Goal: Register for event/course

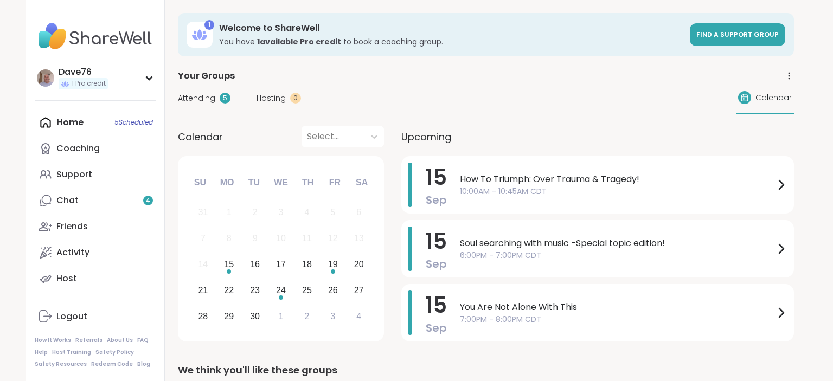
click at [664, 186] on span "10:00AM - 10:45AM CDT" at bounding box center [617, 191] width 315 height 11
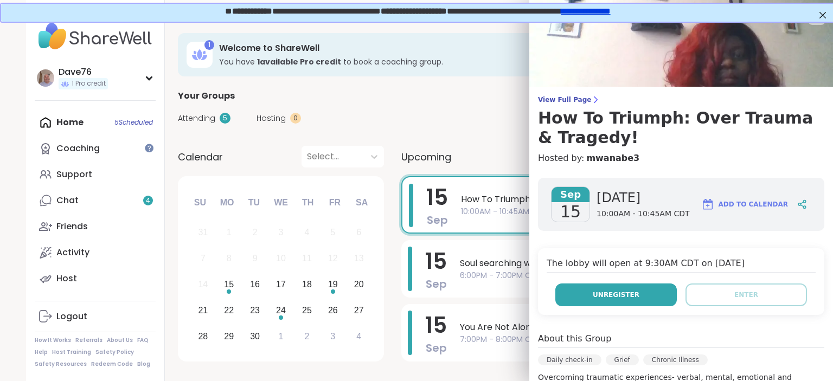
click at [638, 292] on button "Unregister" at bounding box center [617, 295] width 122 height 23
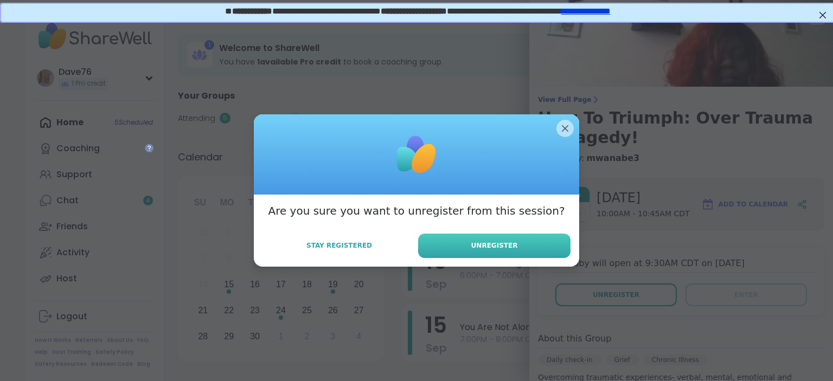
click at [536, 238] on button "Unregister" at bounding box center [494, 246] width 152 height 24
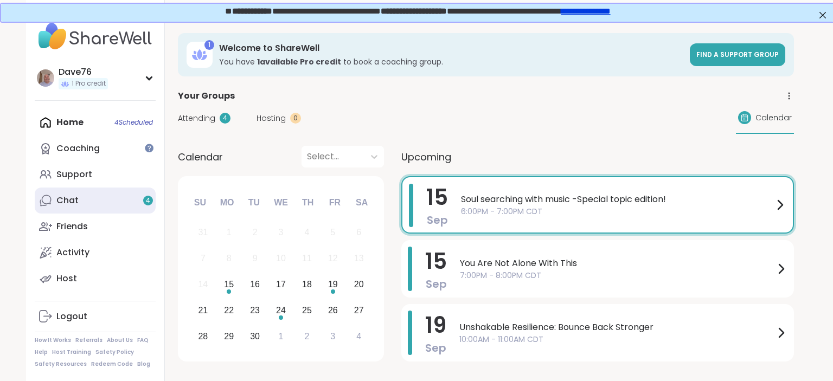
click at [84, 202] on link "Chat 4" at bounding box center [95, 201] width 121 height 26
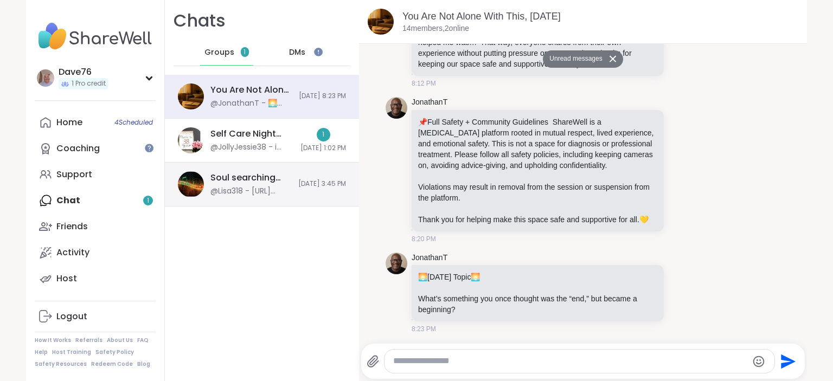
click at [269, 179] on div "Soul searching with music -Special topic edition! , [DATE]" at bounding box center [251, 178] width 81 height 12
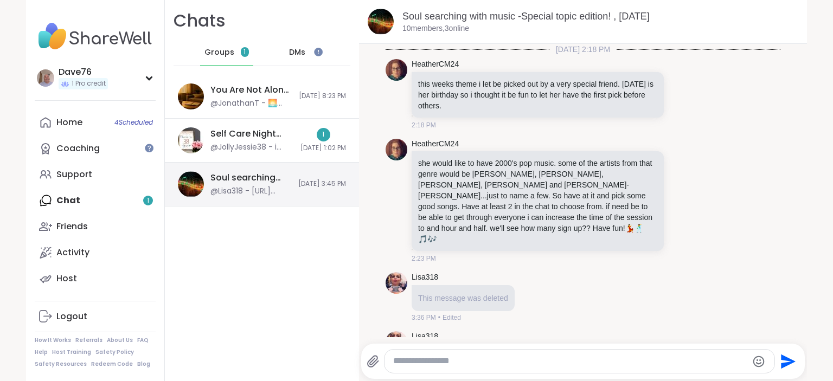
scroll to position [548, 0]
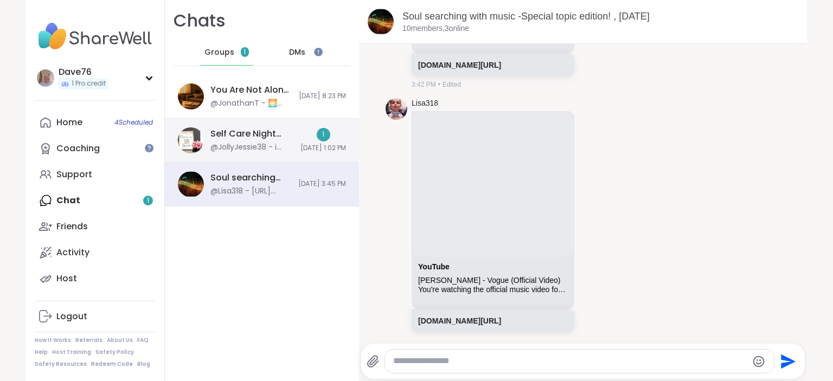
click at [251, 139] on div "Self Care Night Routine Check In, [DATE]" at bounding box center [253, 134] width 84 height 12
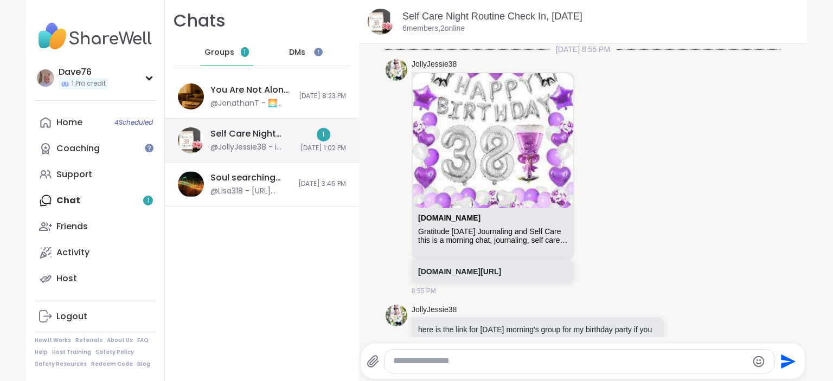
scroll to position [717, 0]
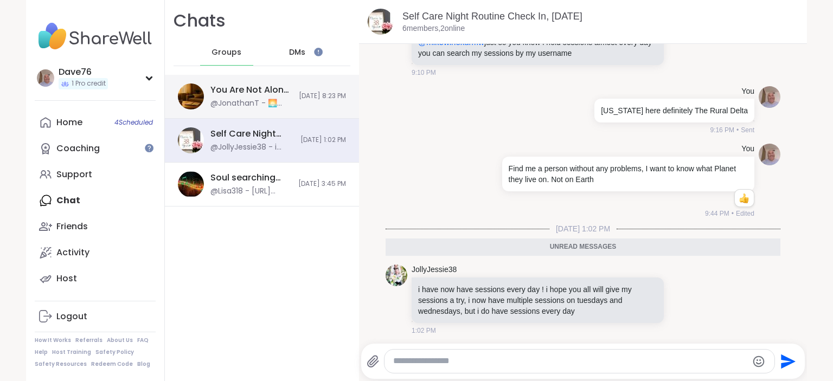
click at [238, 94] on div "You Are Not Alone With This, [DATE]" at bounding box center [252, 90] width 82 height 12
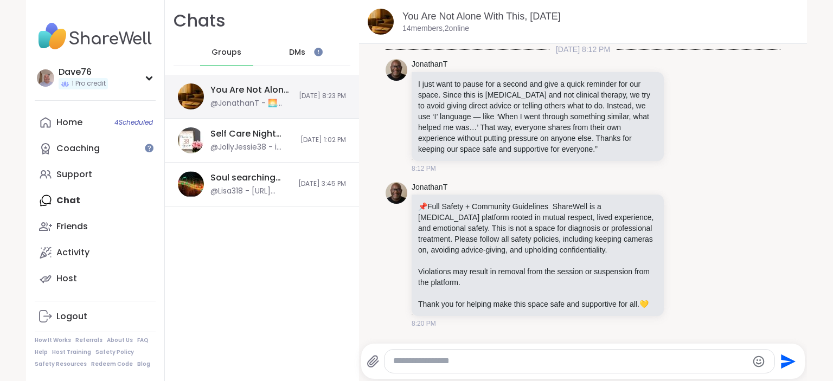
scroll to position [85, 0]
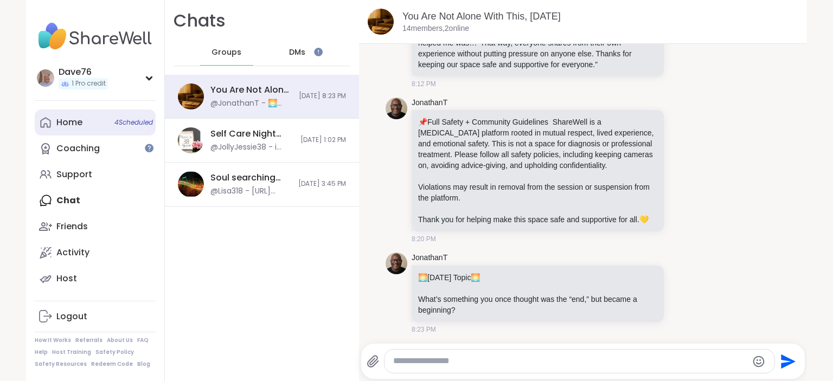
click at [75, 120] on div "Home 4 Scheduled" at bounding box center [69, 123] width 26 height 12
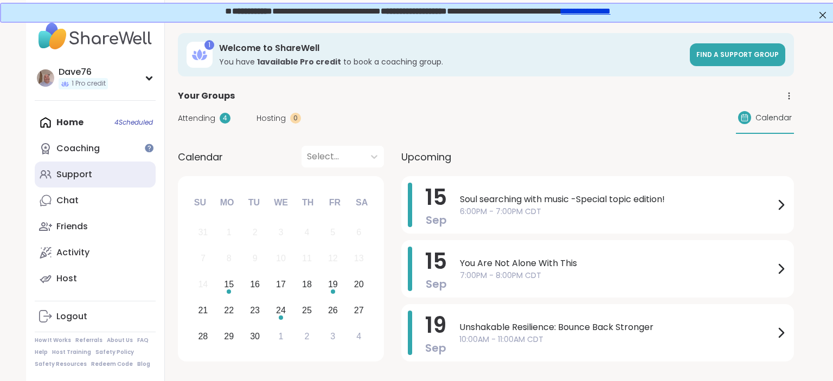
click at [80, 174] on div "Support" at bounding box center [74, 175] width 36 height 12
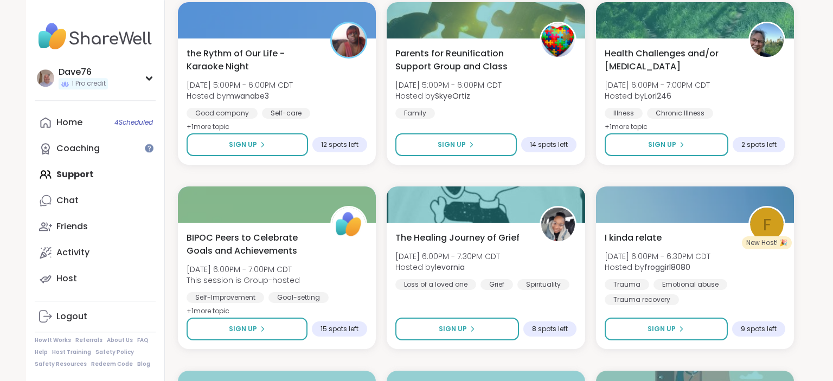
scroll to position [1812, 0]
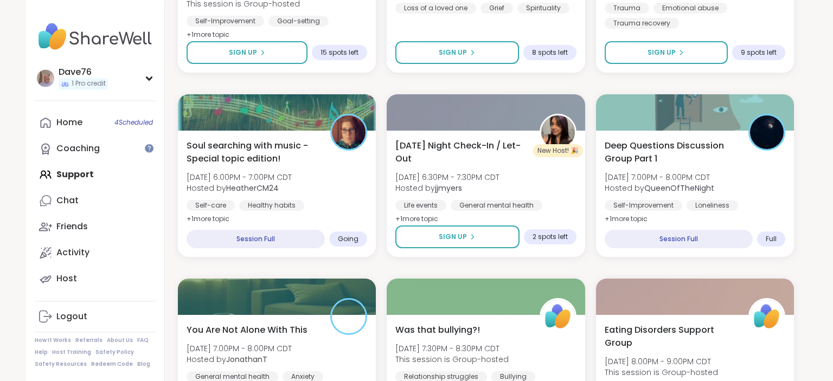
scroll to position [2084, 0]
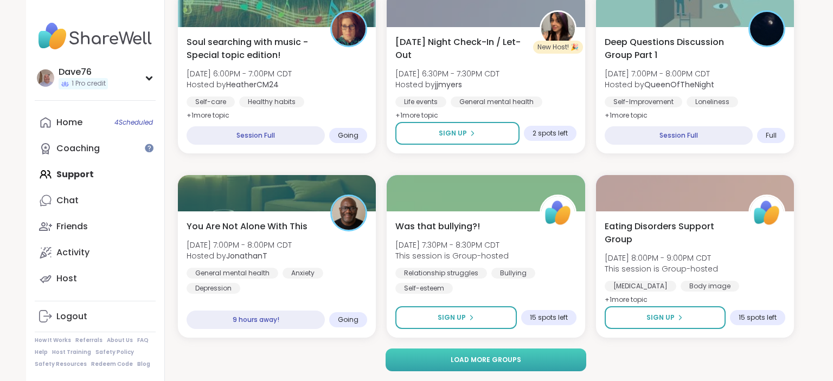
click at [553, 357] on button "Load more groups" at bounding box center [486, 360] width 201 height 23
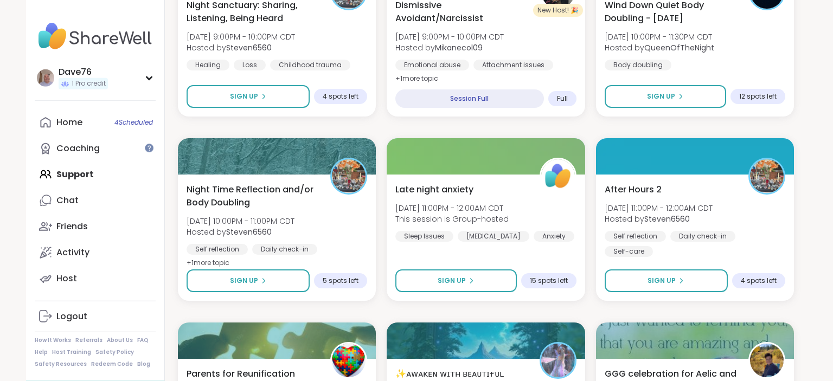
scroll to position [2809, 0]
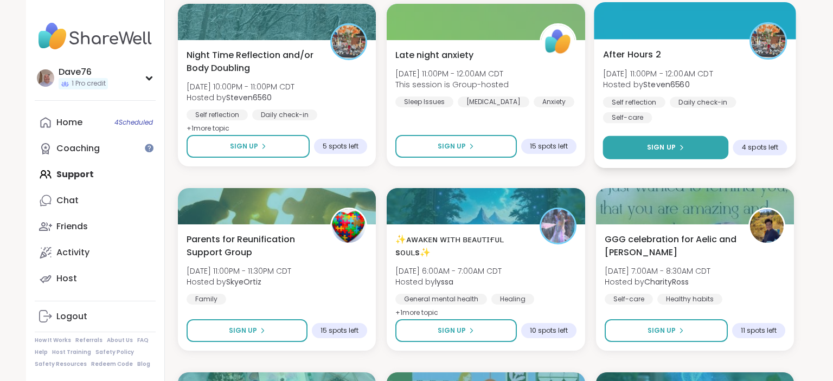
click at [674, 149] on span "Sign Up" at bounding box center [661, 148] width 29 height 10
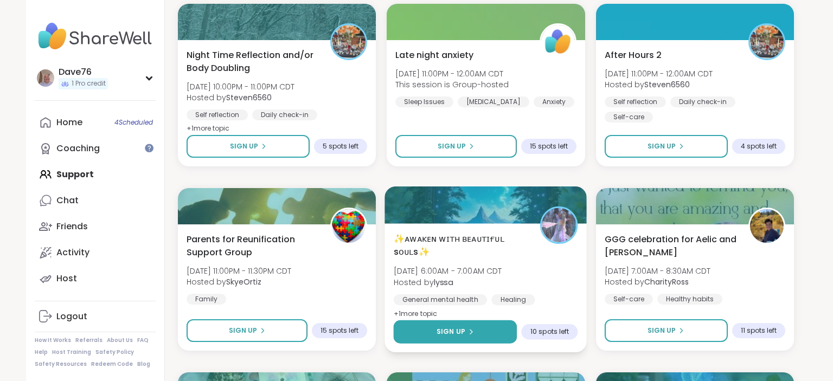
click at [492, 329] on button "Sign Up" at bounding box center [456, 332] width 124 height 23
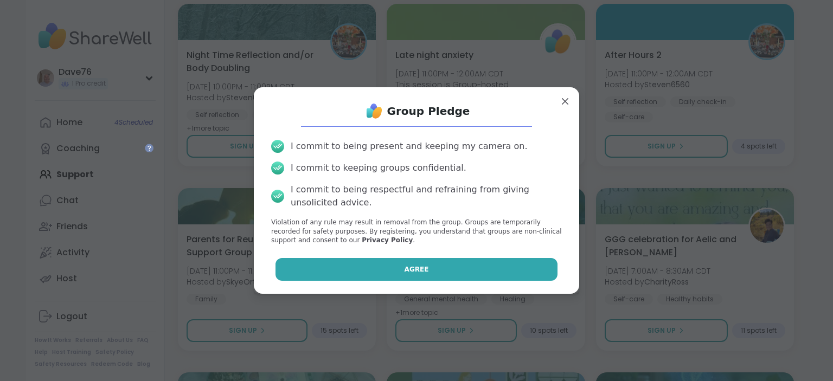
click at [470, 277] on button "Agree" at bounding box center [417, 269] width 283 height 23
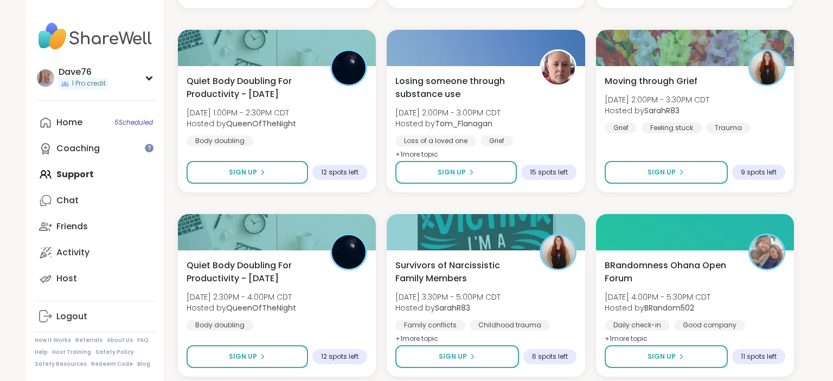
scroll to position [4298, 0]
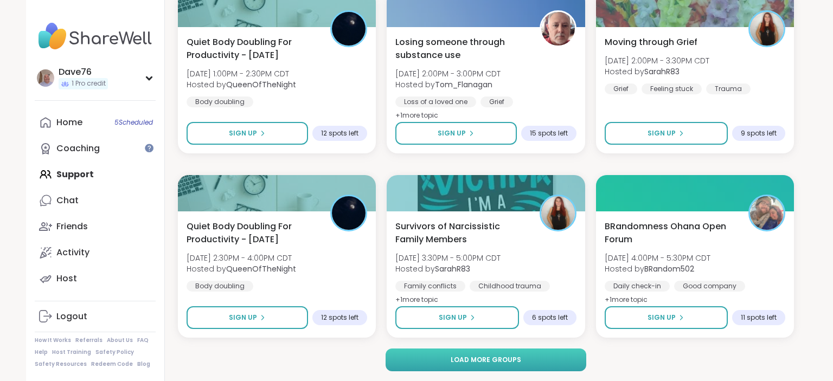
click at [535, 364] on button "Load more groups" at bounding box center [486, 360] width 201 height 23
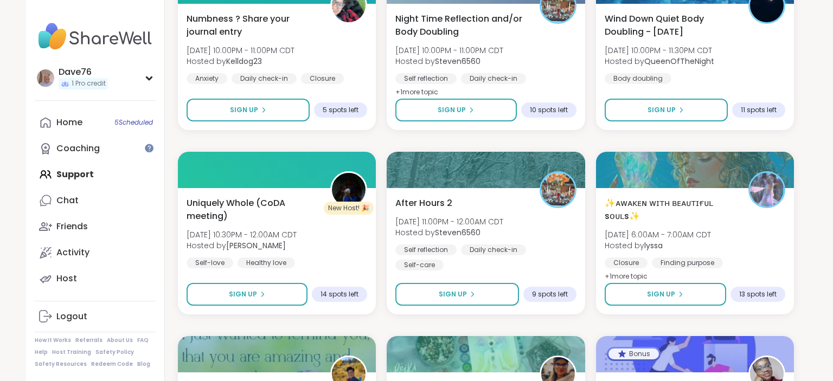
scroll to position [5748, 0]
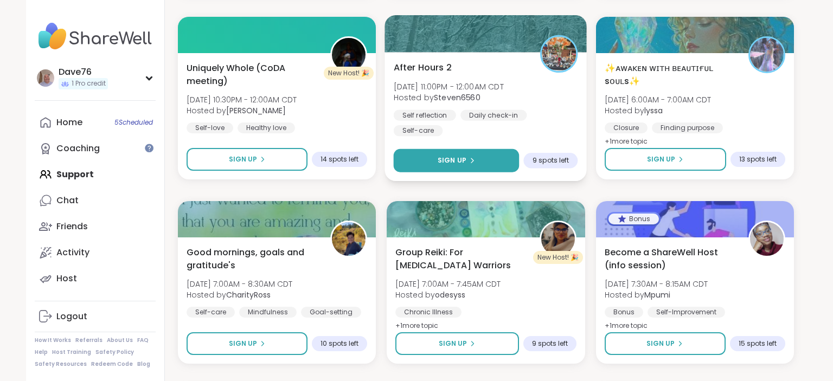
click at [450, 166] on button "Sign Up" at bounding box center [457, 160] width 126 height 23
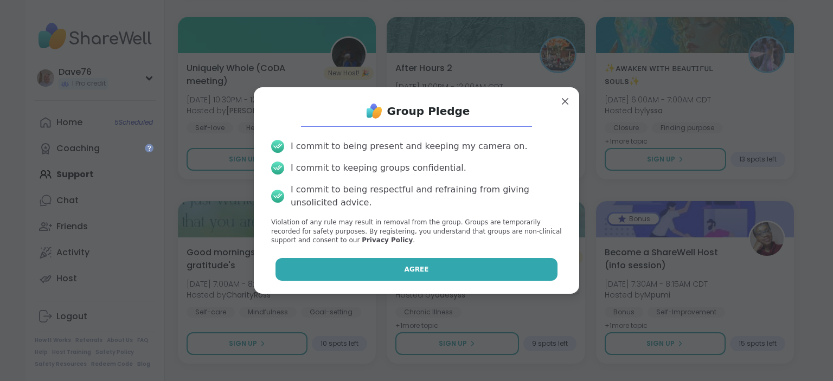
click at [461, 267] on button "Agree" at bounding box center [417, 269] width 283 height 23
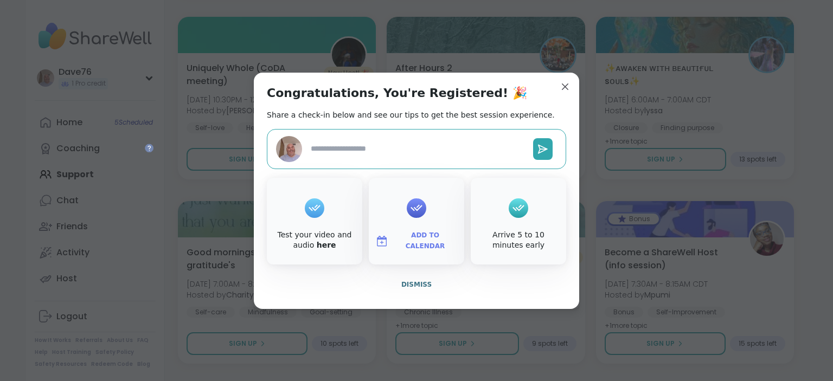
type textarea "*"
